Goal: Task Accomplishment & Management: Use online tool/utility

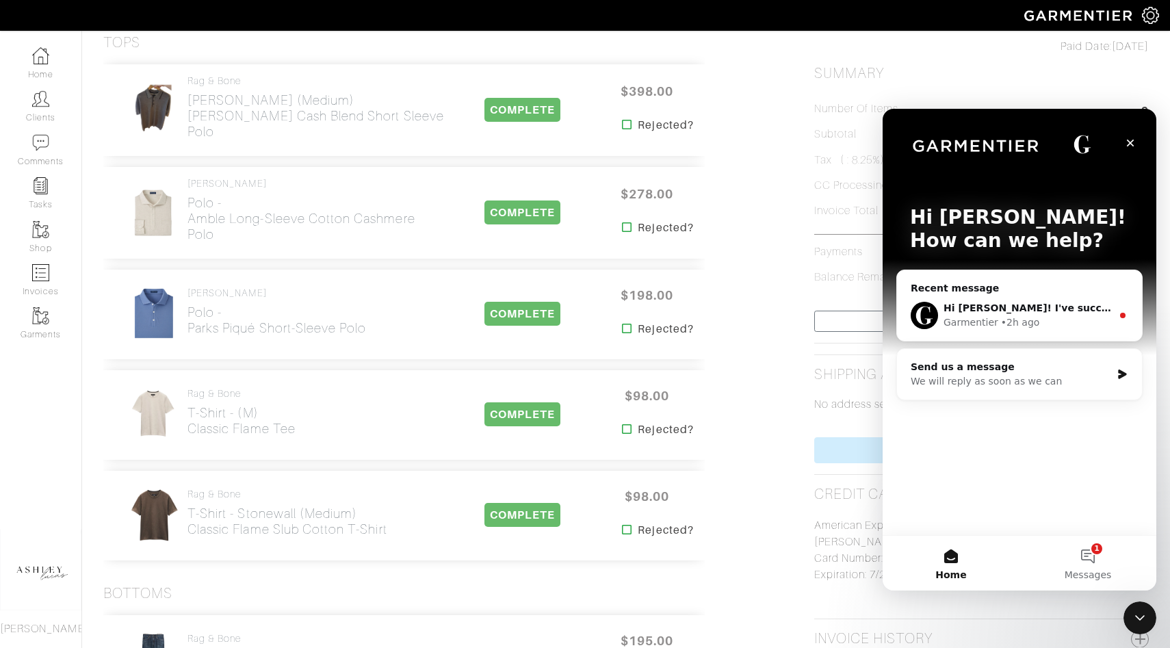
click at [1010, 281] on div "Recent message" at bounding box center [1019, 288] width 218 height 14
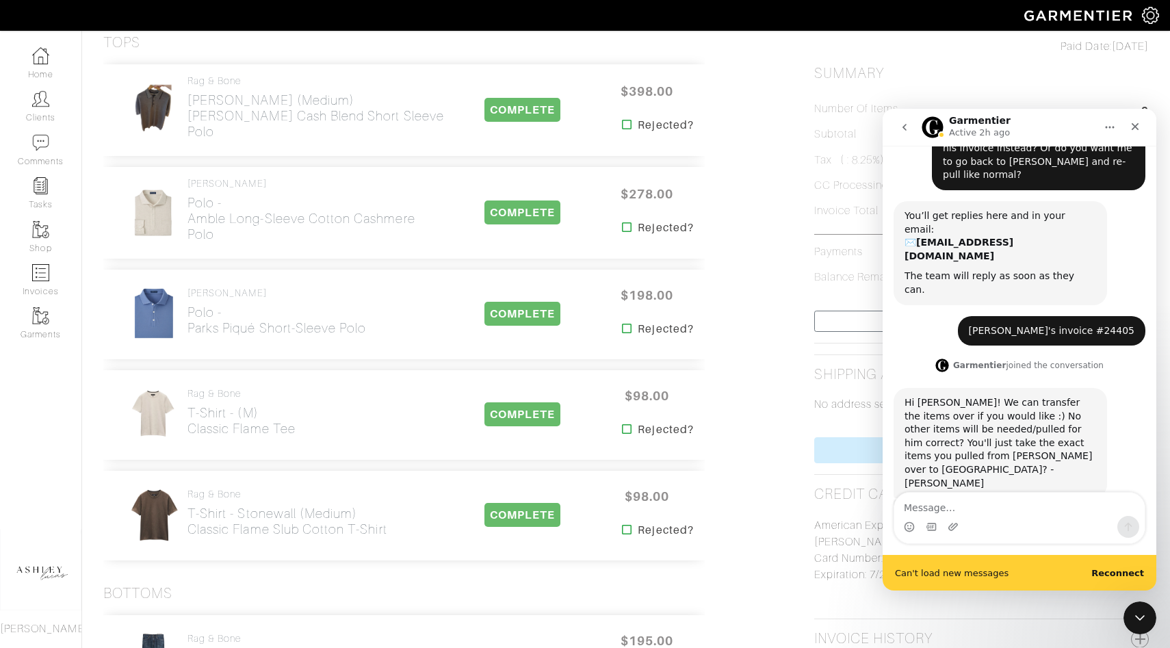
scroll to position [146, 0]
click at [980, 507] on textarea "Message…" at bounding box center [1019, 504] width 250 height 23
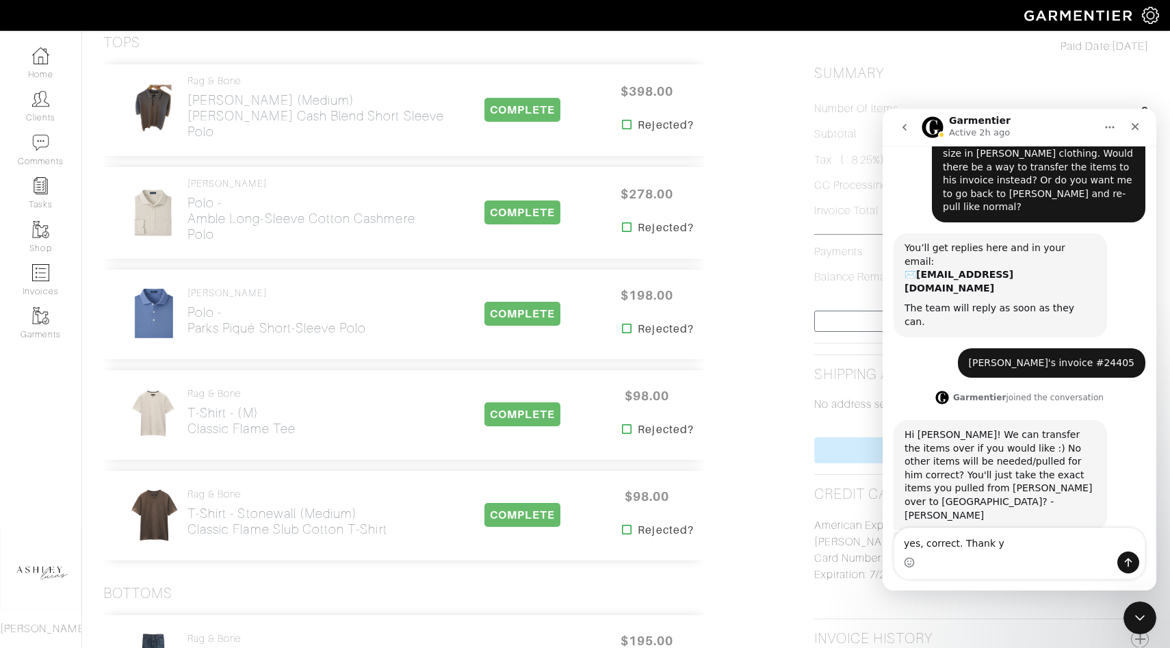
scroll to position [111, 0]
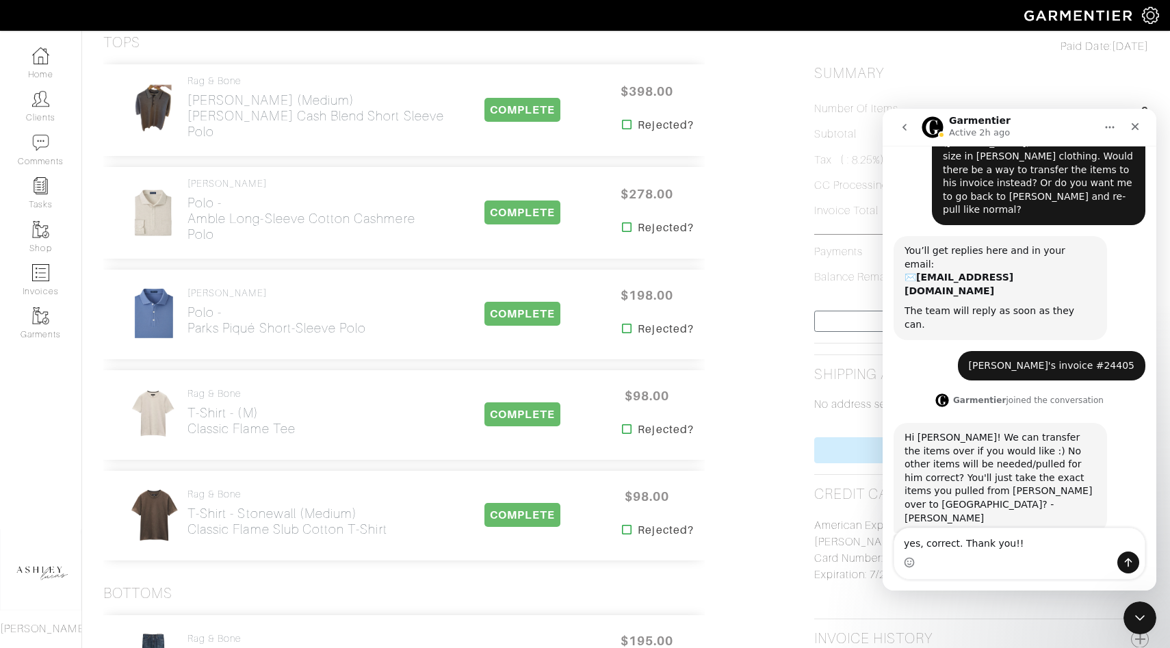
type textarea "yes, correct. Thank you!!"
click at [1131, 562] on icon "Send a message…" at bounding box center [1128, 562] width 11 height 11
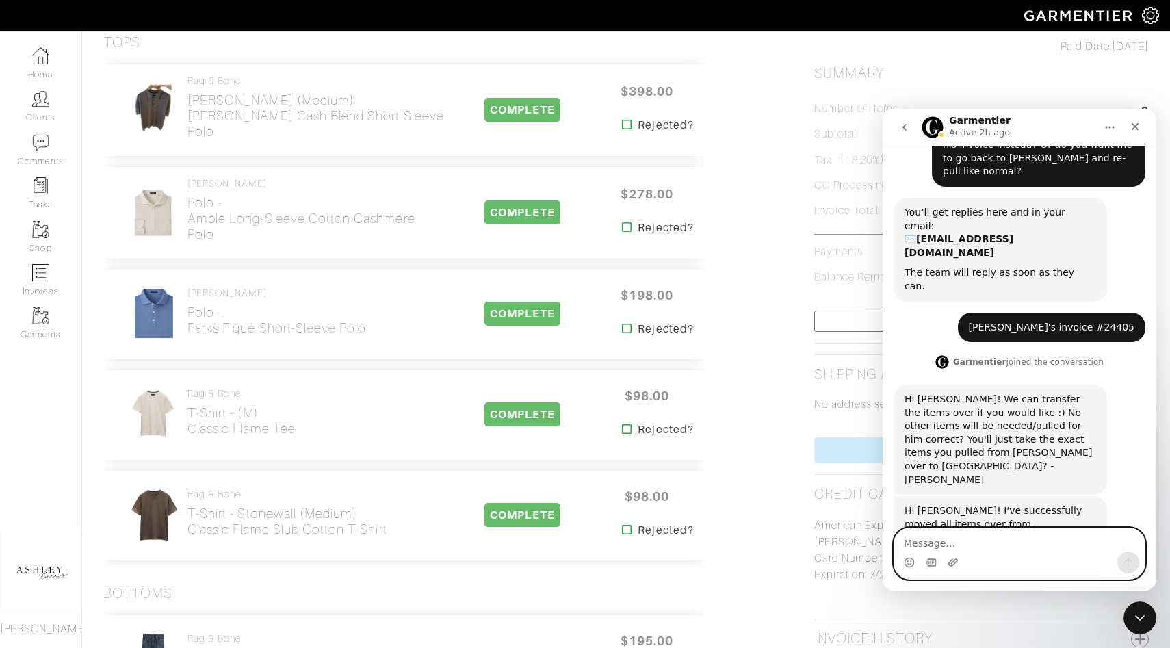
scroll to position [151, 0]
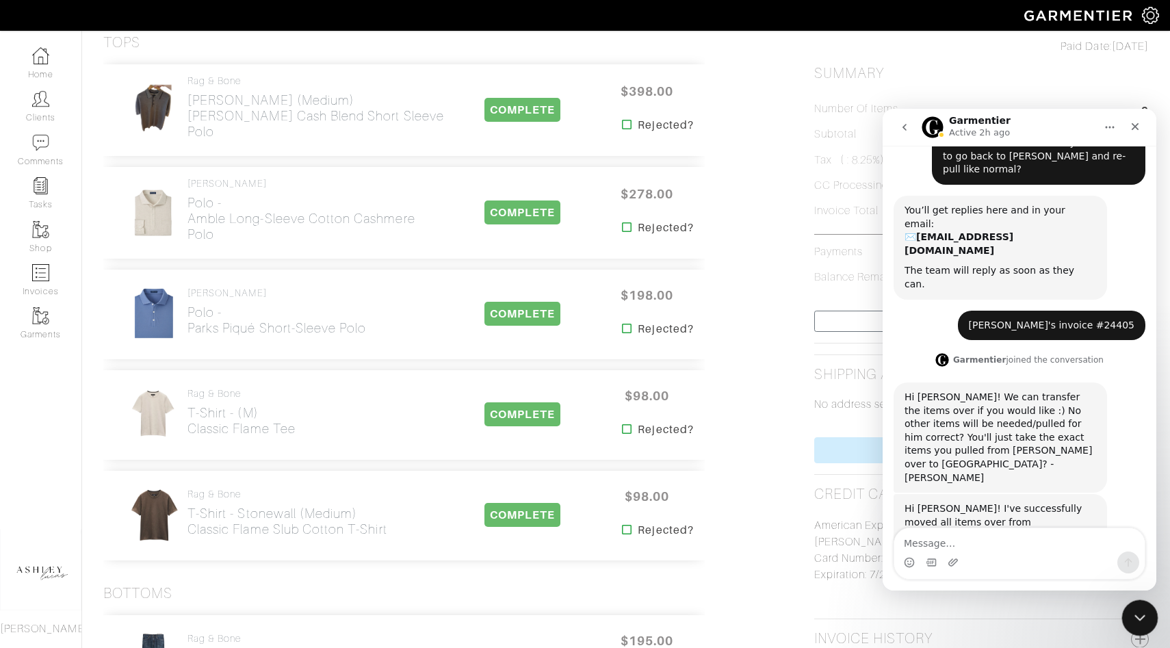
click at [1136, 600] on div "Close Intercom Messenger" at bounding box center [1137, 615] width 33 height 33
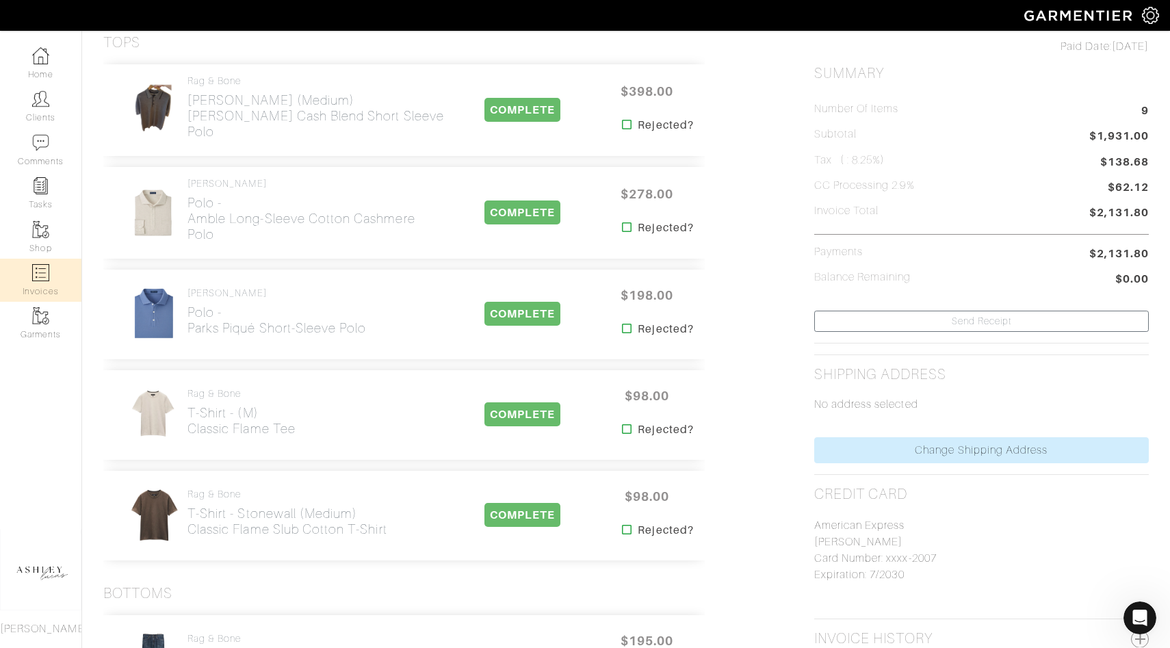
click at [49, 264] on img at bounding box center [40, 272] width 17 height 17
select select
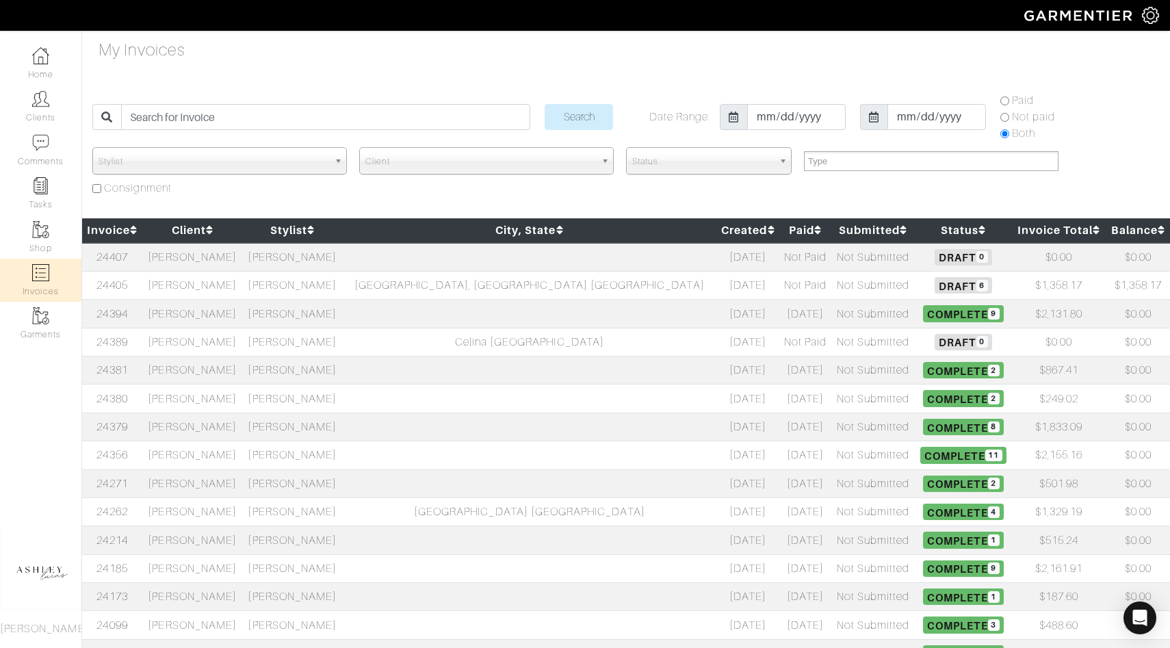
drag, startPoint x: 314, startPoint y: 325, endPoint x: 315, endPoint y: 333, distance: 8.2
click at [315, 333] on tbody "24407 Blake Zale Ashley Lucas 08/20/25 Not Paid Not Submitted Draft 0 $0.00 $0.…" at bounding box center [626, 596] width 1088 height 707
click at [315, 343] on td "[PERSON_NAME]" at bounding box center [292, 342] width 100 height 28
select select
click at [780, 293] on td "Not Paid" at bounding box center [806, 285] width 52 height 28
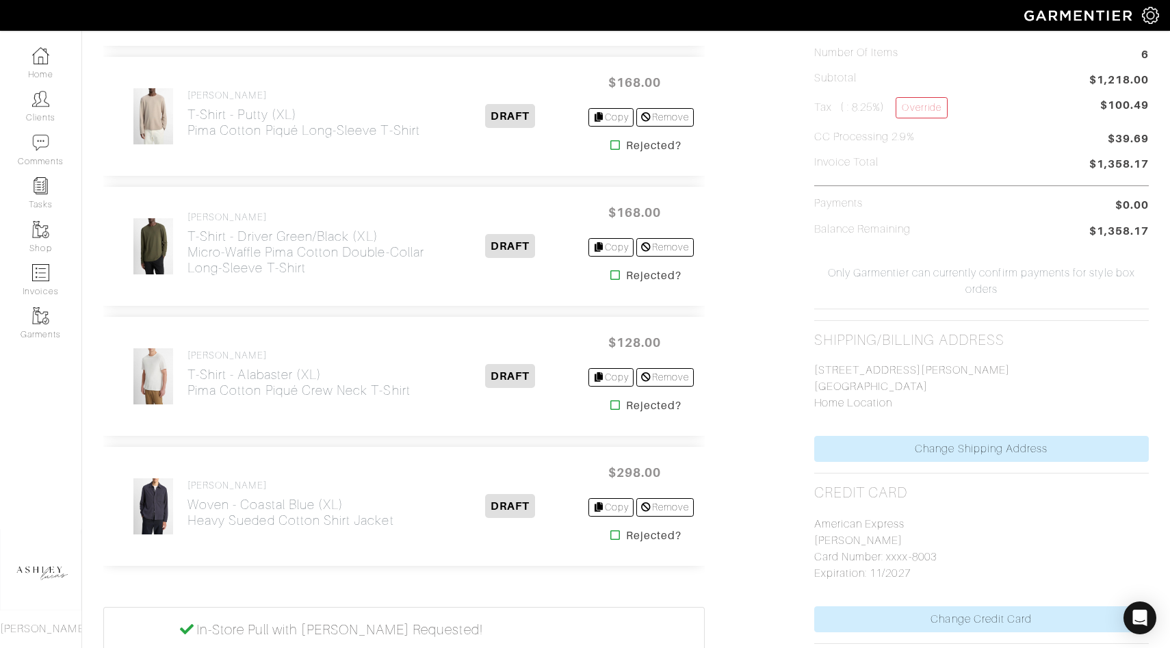
scroll to position [708, 0]
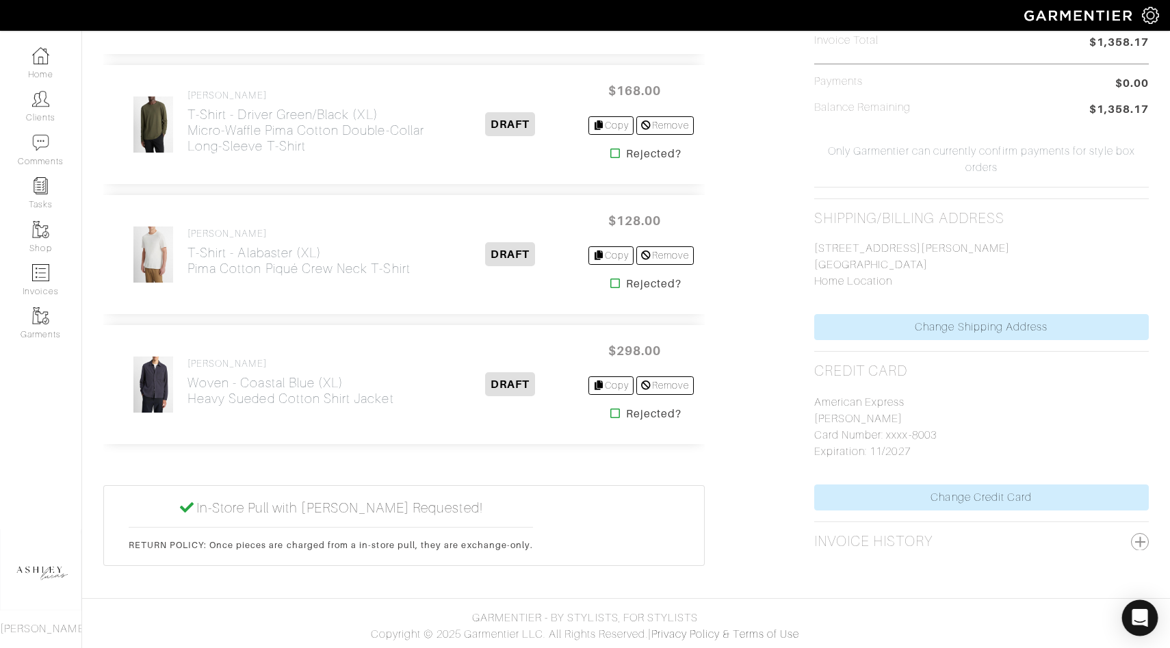
click at [1131, 615] on icon "Open Intercom Messenger" at bounding box center [1140, 618] width 18 height 18
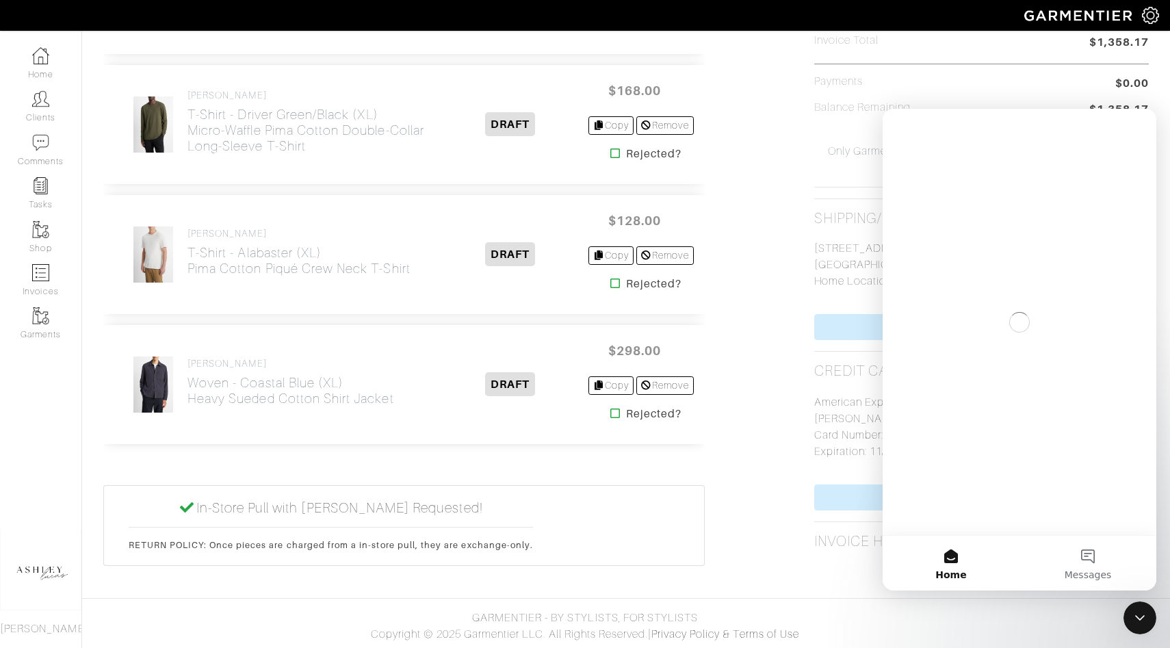
scroll to position [0, 0]
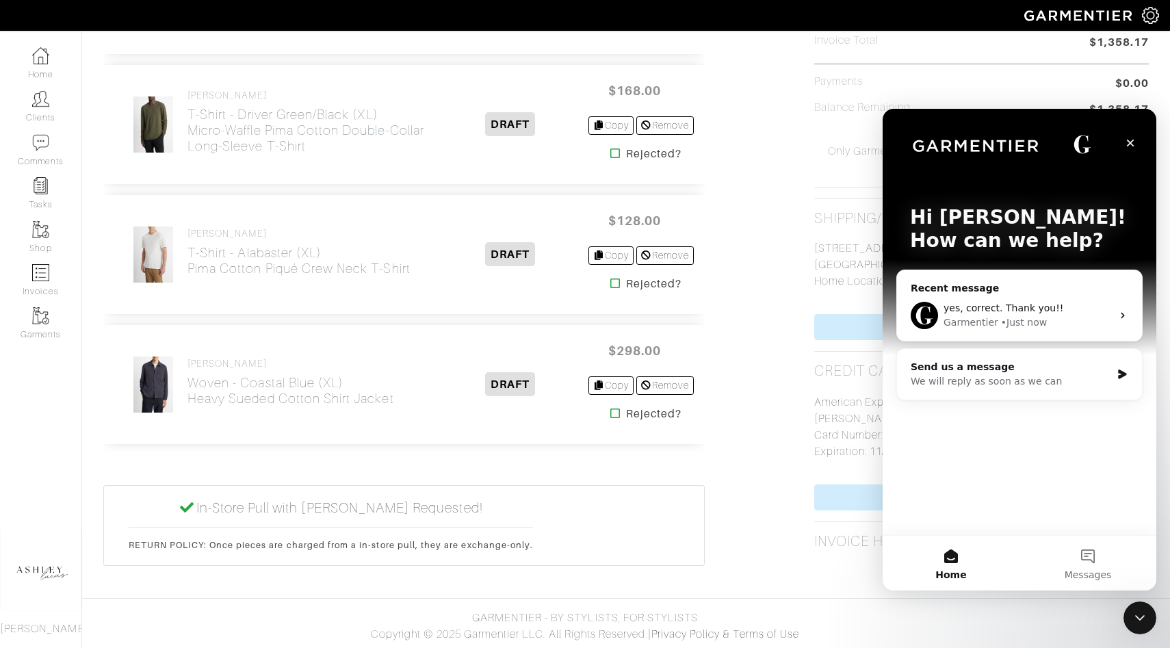
click at [990, 306] on span "yes, correct. Thank you!!" at bounding box center [1003, 307] width 120 height 11
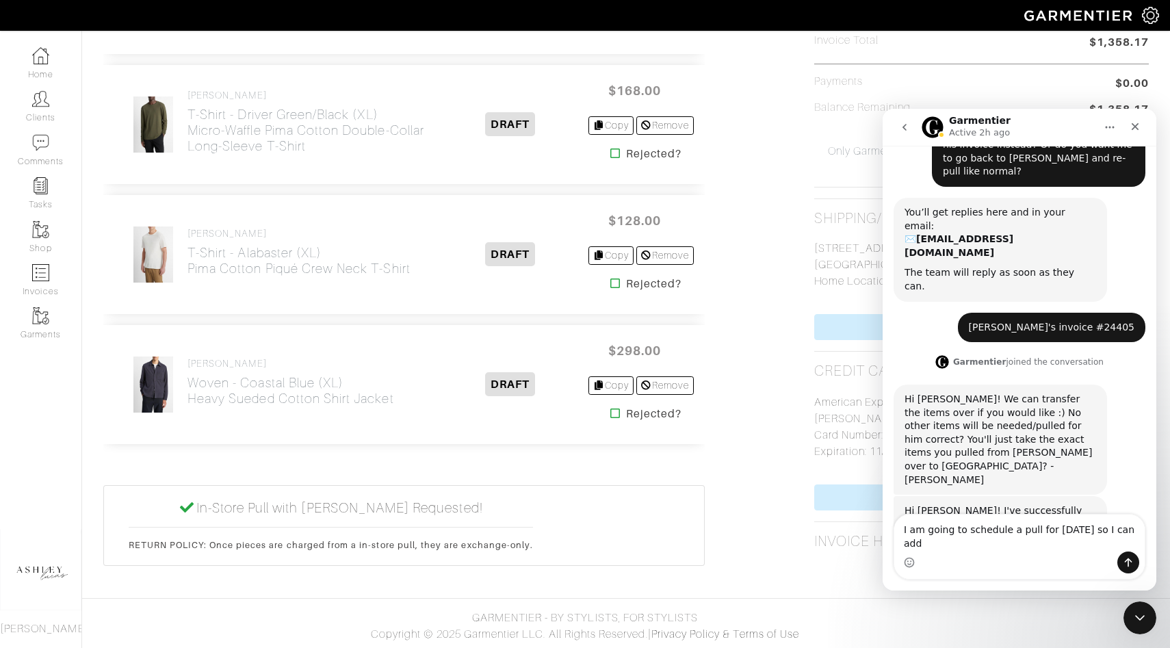
scroll to position [165, 0]
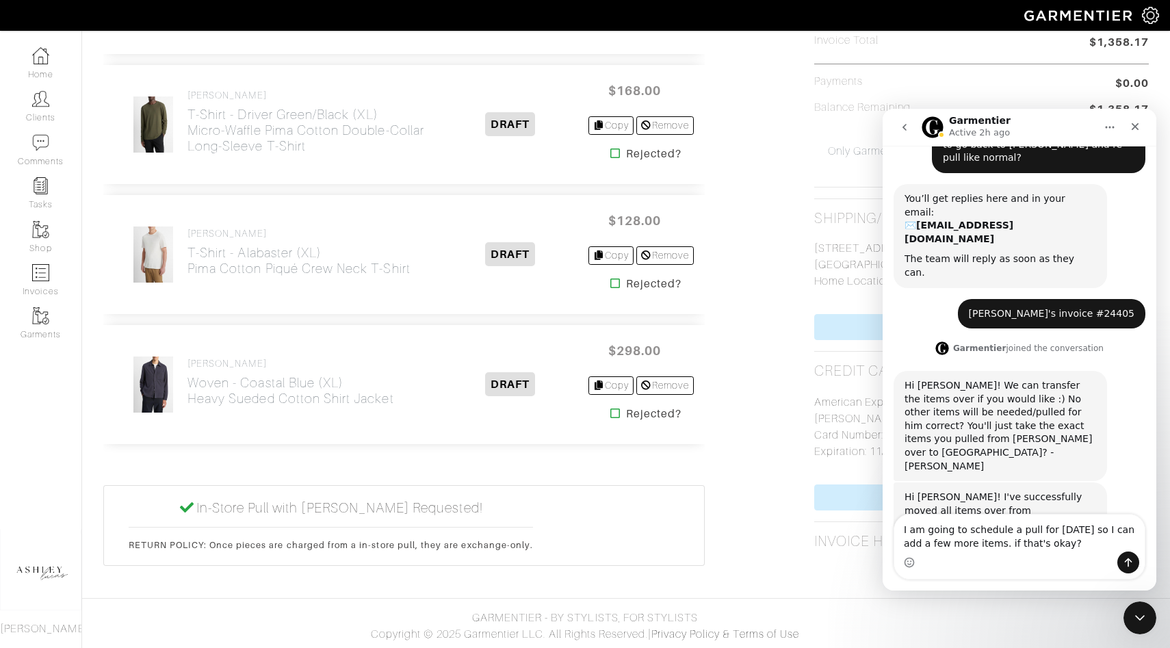
type textarea "I am going to schedule a pull for tomorrow so I can add a few more items. if th…"
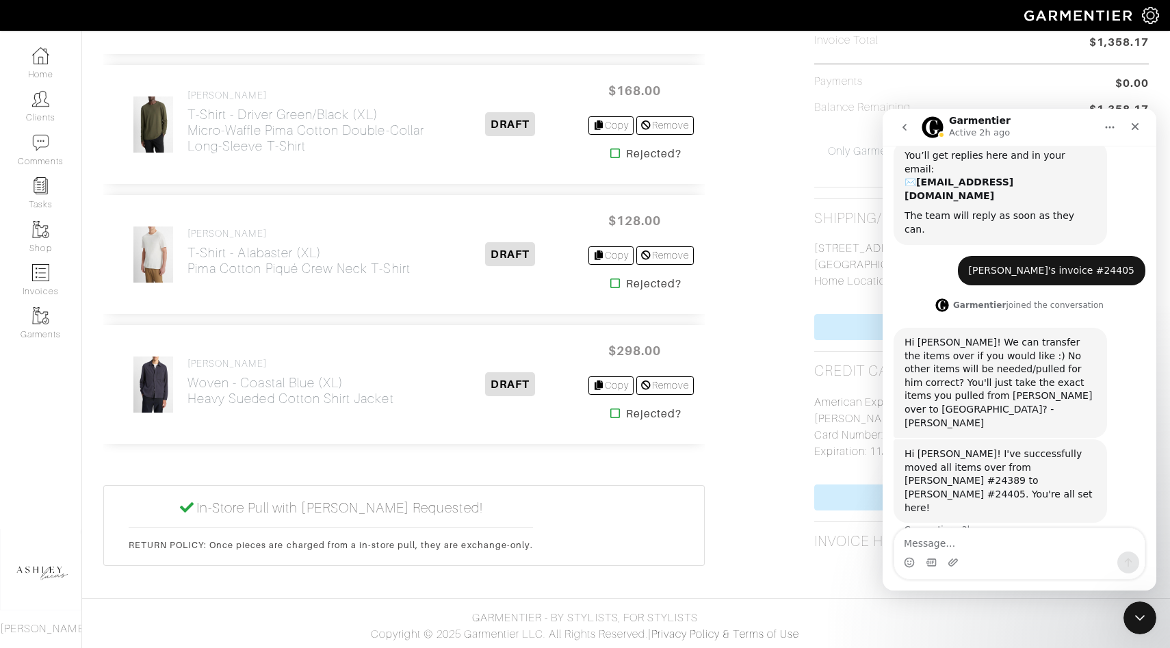
scroll to position [209, 0]
click at [730, 313] on div "Item SEND PROPOSAL Tops VINCE Hoodie - Skylight/Off White (XL) Mouliné Pima Cot…" at bounding box center [626, 93] width 1066 height 980
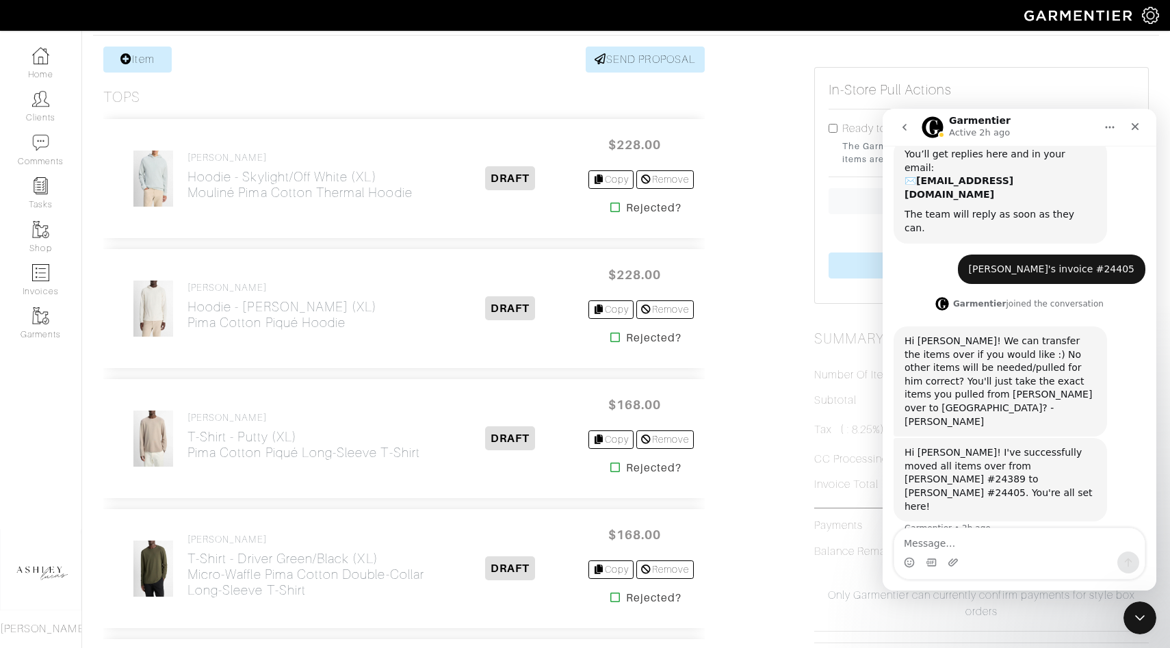
scroll to position [0, 0]
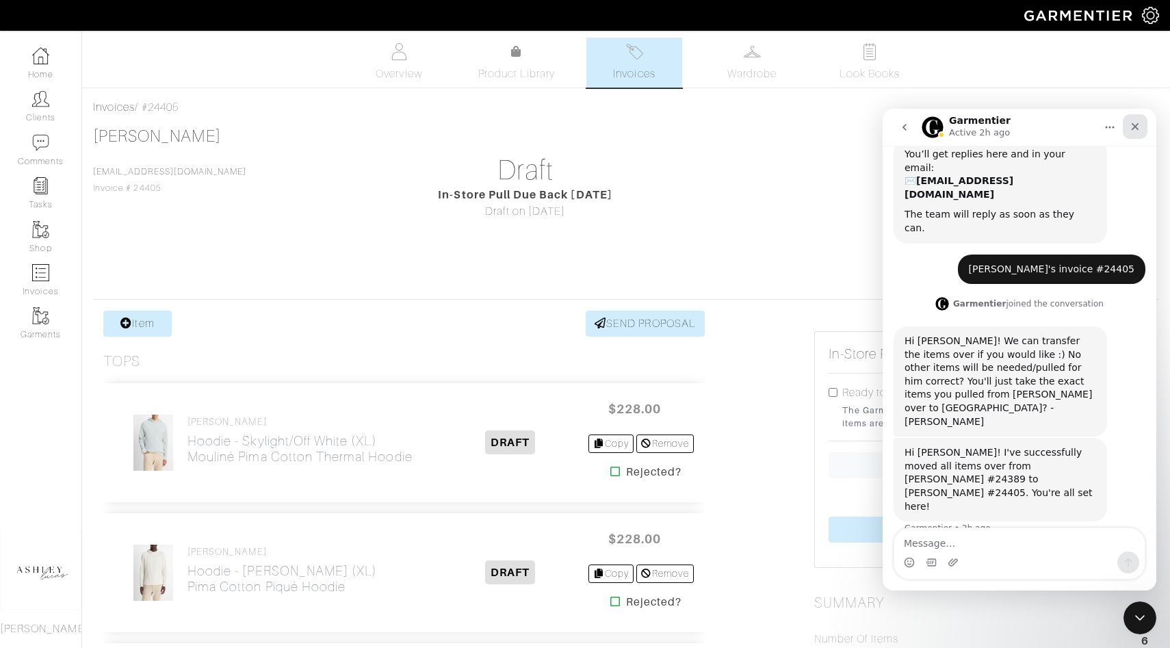
click at [1135, 122] on icon "Close" at bounding box center [1134, 126] width 11 height 11
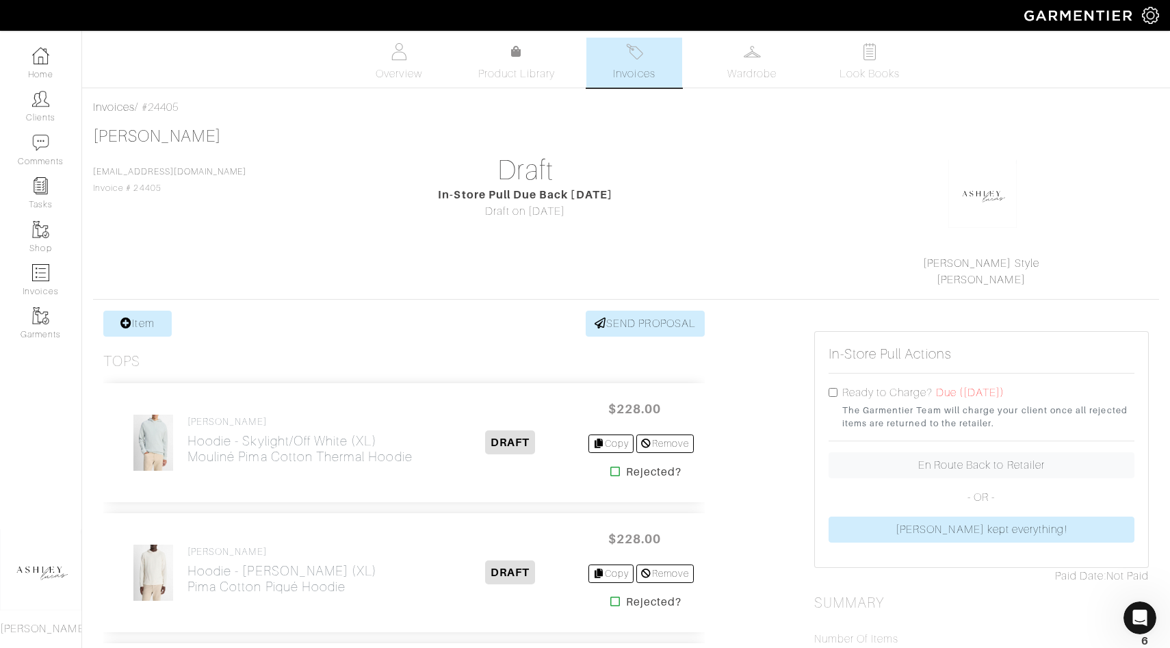
scroll to position [209, 0]
click at [43, 278] on img at bounding box center [40, 272] width 17 height 17
select select
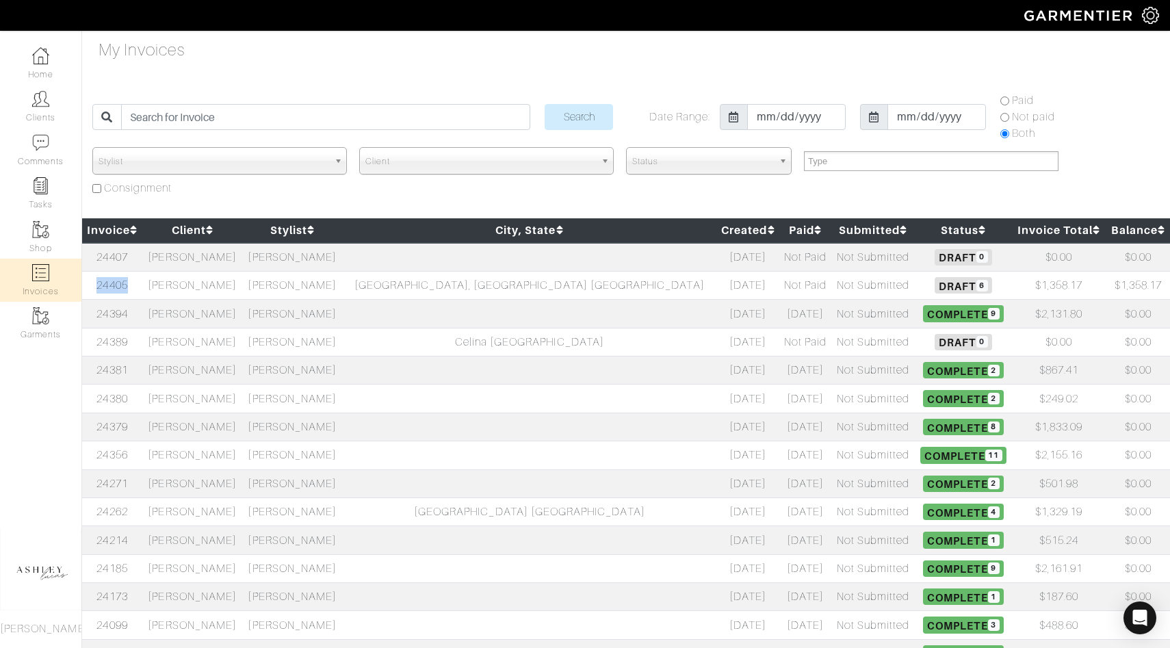
drag, startPoint x: 147, startPoint y: 285, endPoint x: 103, endPoint y: 281, distance: 43.9
click at [103, 281] on td "24405" at bounding box center [112, 285] width 60 height 28
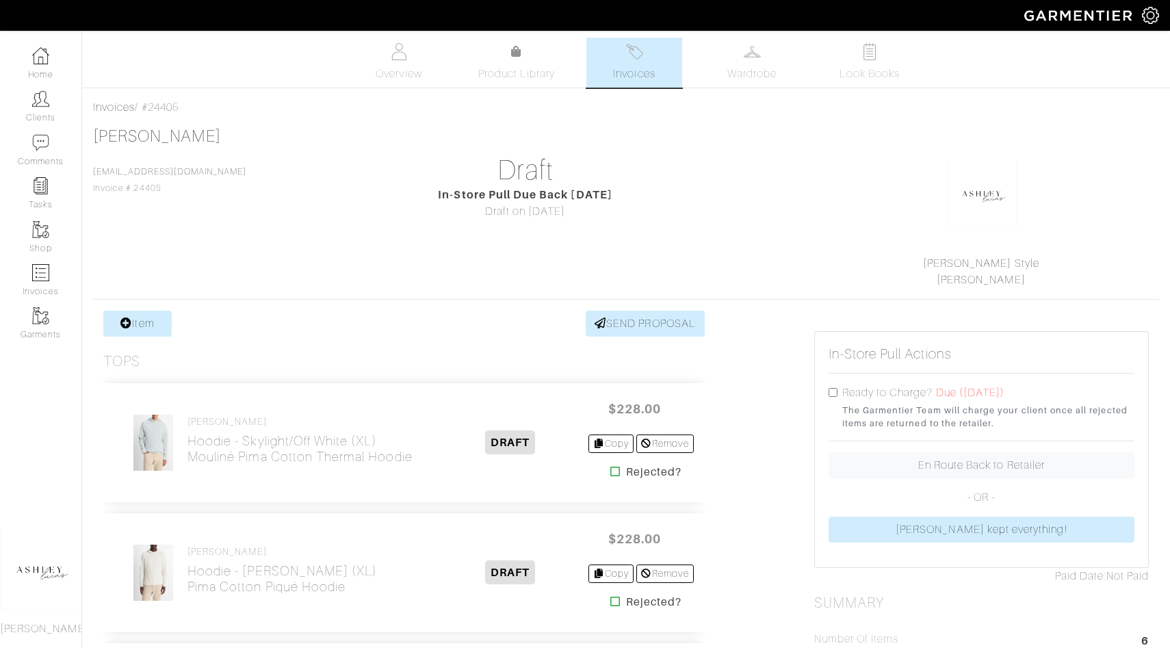
drag, startPoint x: 206, startPoint y: 103, endPoint x: 145, endPoint y: 97, distance: 61.1
drag, startPoint x: 198, startPoint y: 106, endPoint x: 142, endPoint y: 105, distance: 56.1
click at [142, 105] on div "Invoices / #24405" at bounding box center [626, 107] width 1066 height 16
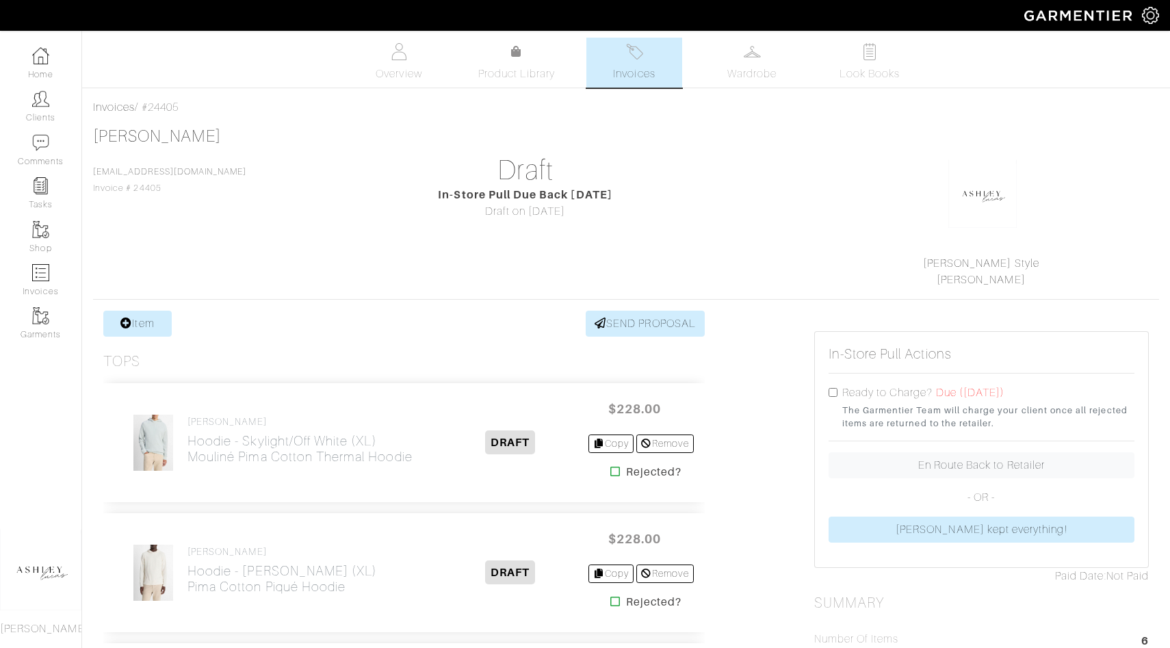
click at [161, 105] on div "Invoices / #24405" at bounding box center [626, 107] width 1066 height 16
drag, startPoint x: 197, startPoint y: 109, endPoint x: 151, endPoint y: 105, distance: 46.0
click at [151, 106] on div "Invoices / #24405" at bounding box center [626, 107] width 1066 height 16
click at [169, 111] on div "Invoices / #24405" at bounding box center [626, 107] width 1066 height 16
click at [166, 109] on div "Invoices / #24405" at bounding box center [626, 107] width 1066 height 16
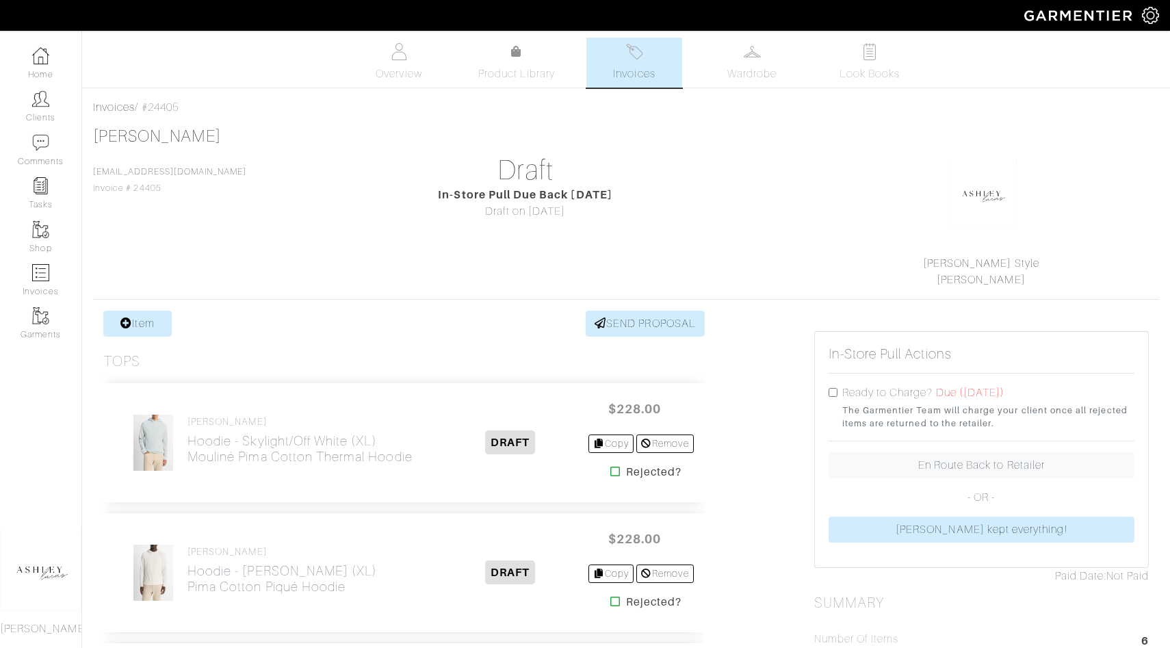
click at [166, 109] on div "Invoices / #24405" at bounding box center [626, 107] width 1066 height 16
copy div "24405"
click at [42, 239] on link "Shop" at bounding box center [40, 236] width 81 height 43
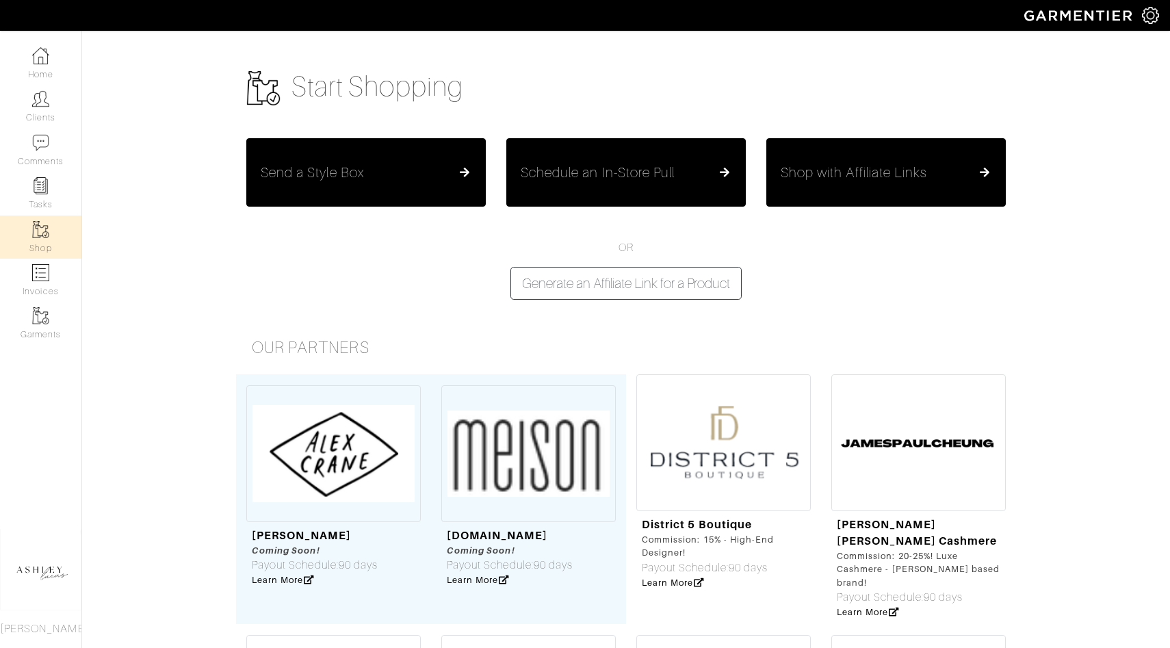
click at [620, 167] on h5 "Schedule an In-Store Pull" at bounding box center [598, 172] width 154 height 16
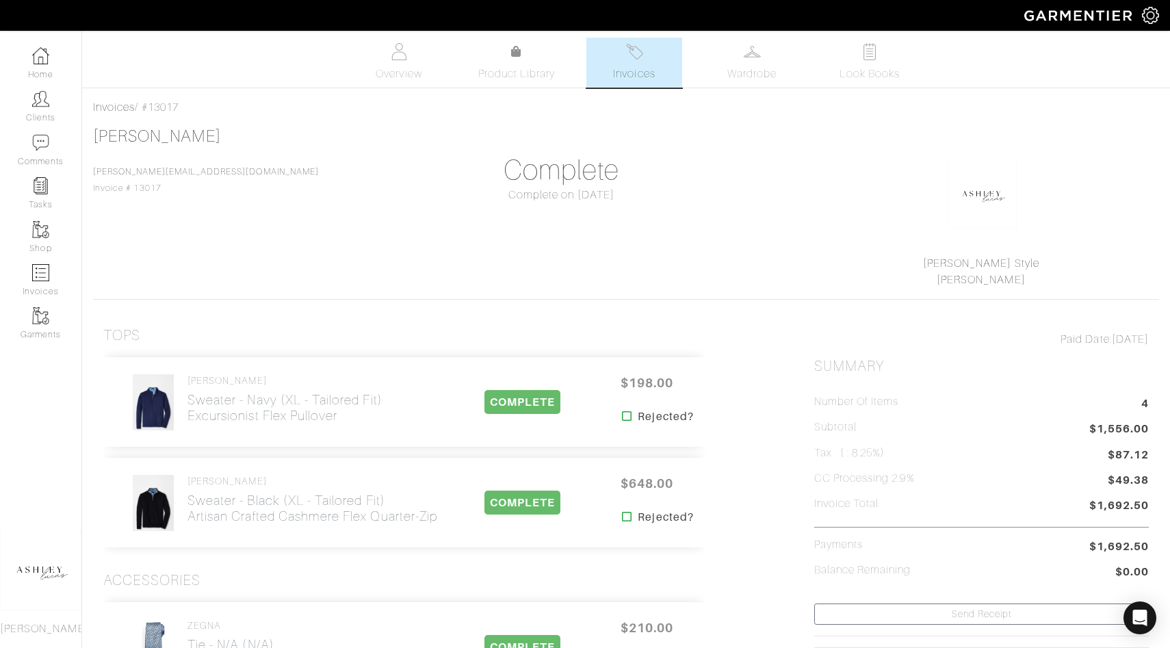
click at [1153, 19] on img at bounding box center [1150, 15] width 17 height 17
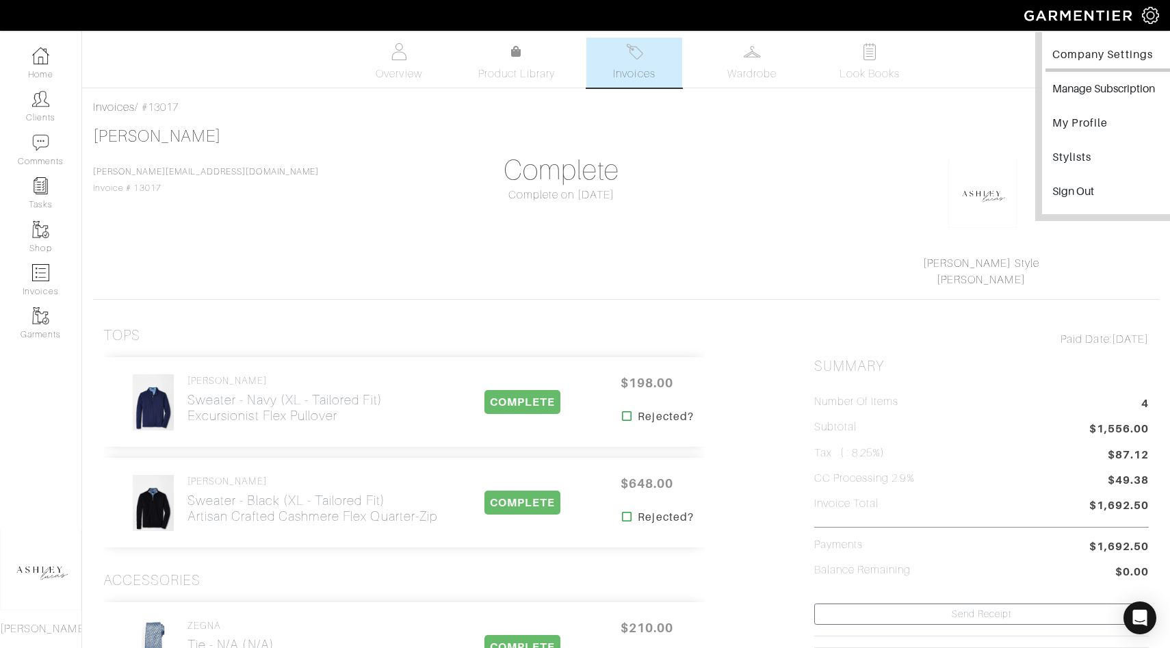
click at [1123, 57] on link "Company Settings" at bounding box center [1111, 56] width 133 height 31
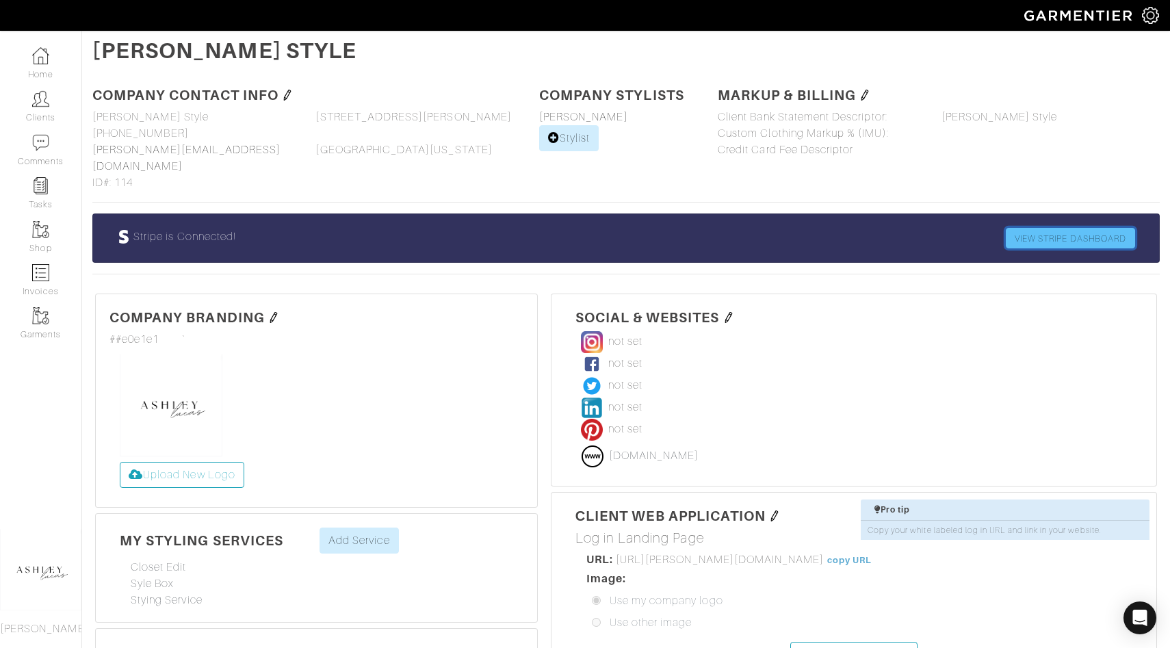
click at [1072, 228] on link "VIEW STRIPE DASHBOARD" at bounding box center [1070, 238] width 129 height 21
